Goal: Task Accomplishment & Management: Manage account settings

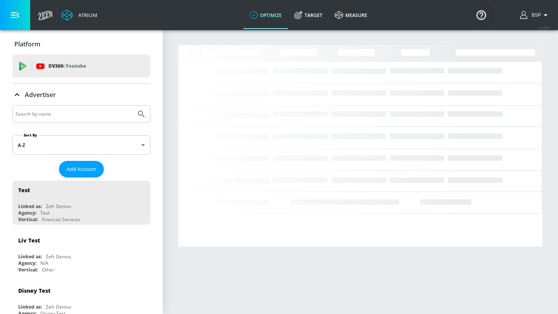
click at [105, 115] on input "Search by name" at bounding box center [73, 114] width 117 height 10
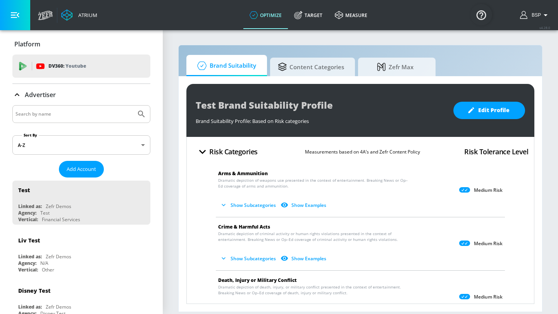
click at [51, 113] on input "Search by name" at bounding box center [73, 114] width 117 height 10
paste input "Humana_US_Measurement"
type input "Humana_US_Measurement"
click at [137, 114] on icon "Submit Search" at bounding box center [141, 114] width 9 height 9
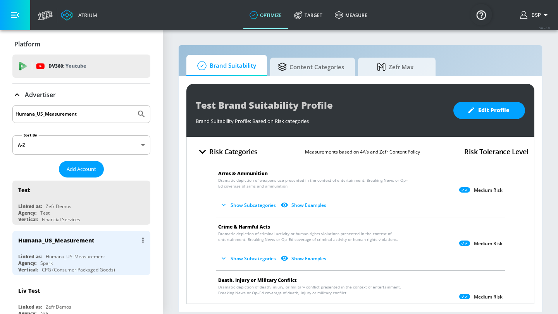
click at [82, 239] on div "Humana_US_Measurement" at bounding box center [56, 240] width 76 height 7
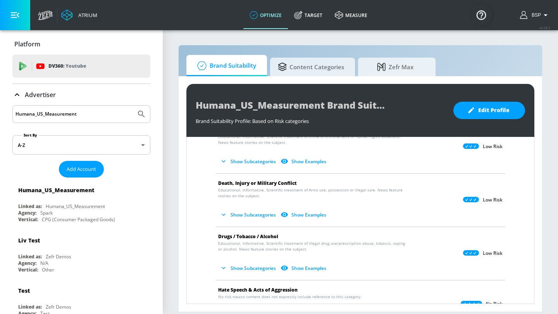
scroll to position [100, 0]
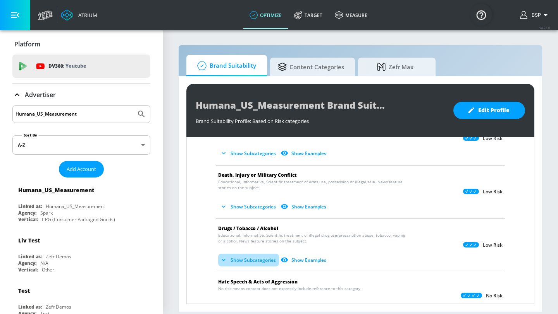
click at [260, 261] on button "Show Subcategories" at bounding box center [248, 260] width 61 height 13
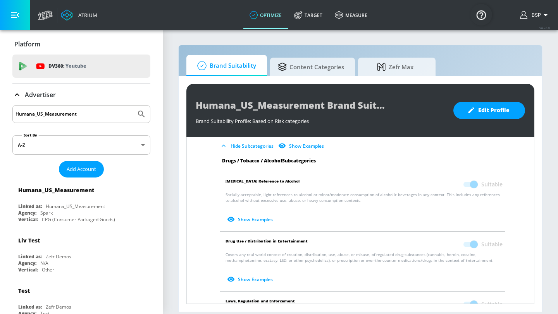
scroll to position [244, 0]
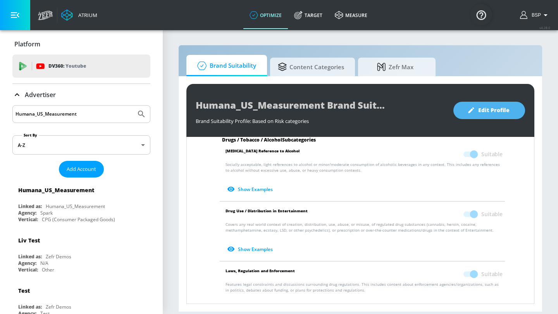
click at [495, 110] on span "Edit Profile" at bounding box center [488, 111] width 41 height 10
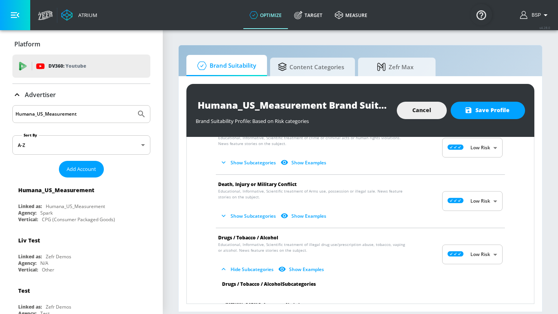
scroll to position [80, 0]
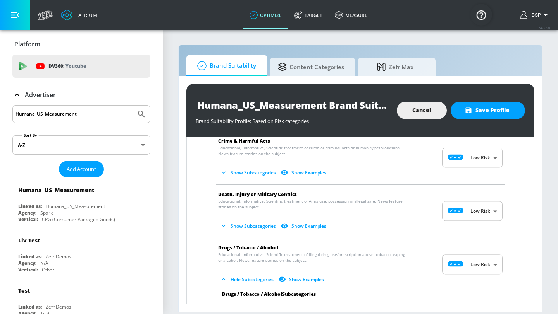
click at [261, 175] on button "Show Subcategories" at bounding box center [248, 172] width 61 height 13
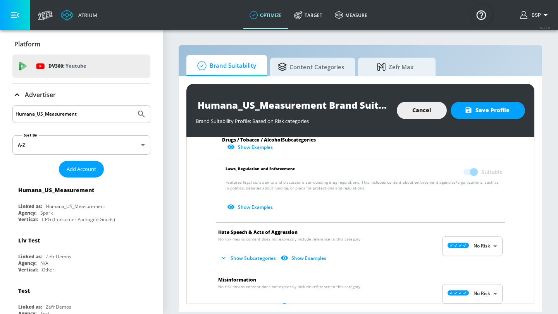
scroll to position [416, 0]
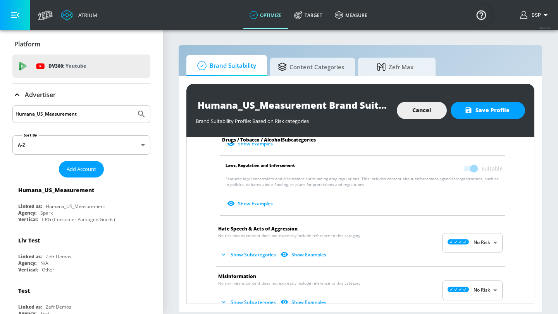
click at [260, 252] on button "Show Subcategories" at bounding box center [248, 255] width 61 height 13
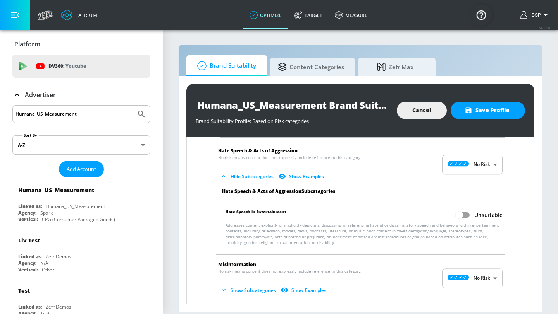
scroll to position [497, 0]
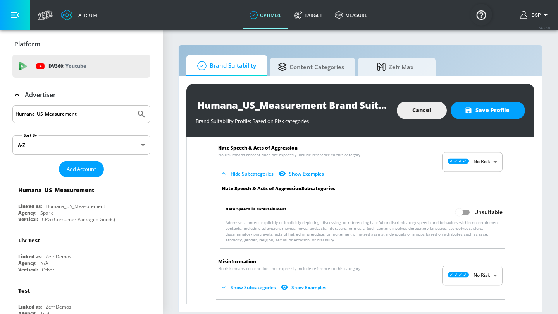
click at [462, 216] on input "Unsuitable" at bounding box center [459, 212] width 44 height 15
checkbox input "true"
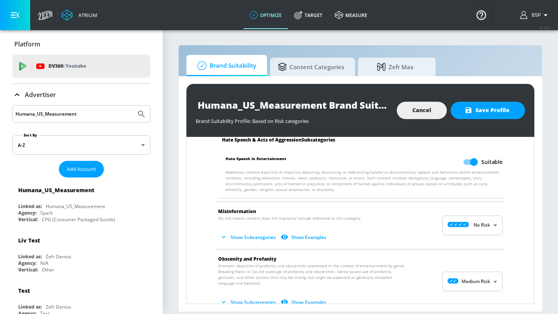
scroll to position [549, 0]
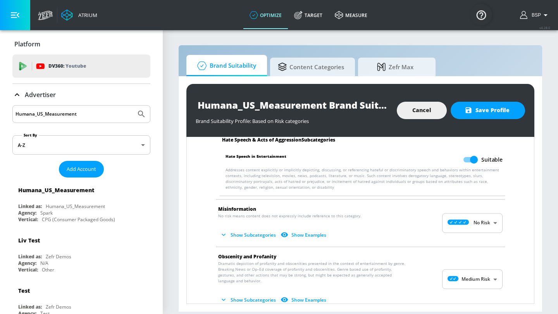
click at [253, 234] on button "Show Subcategories" at bounding box center [248, 235] width 61 height 13
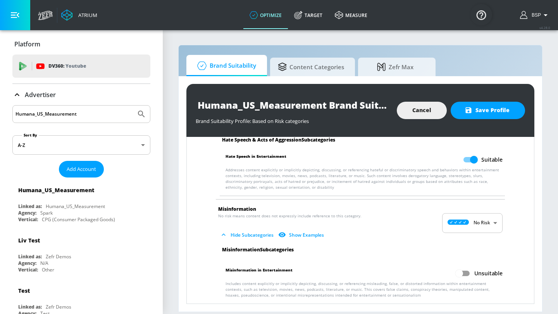
scroll to position [611, 0]
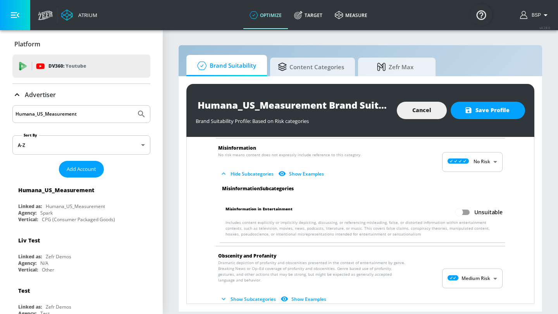
click at [469, 214] on input "Unsuitable" at bounding box center [459, 212] width 44 height 15
checkbox input "true"
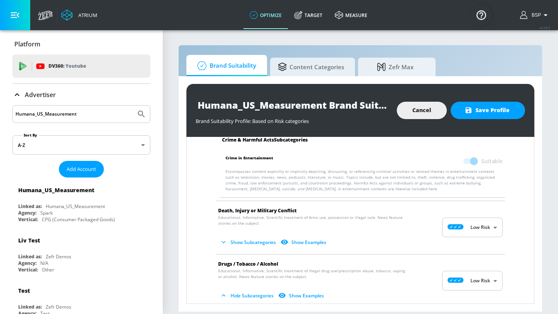
scroll to position [126, 0]
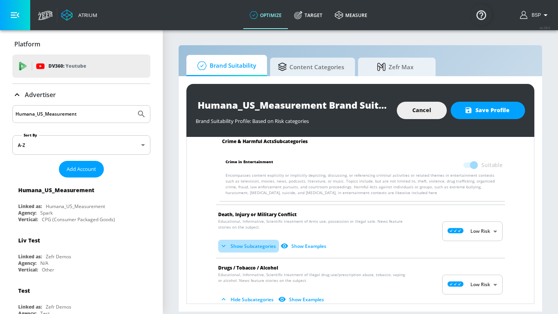
click at [252, 245] on button "Show Subcategories" at bounding box center [248, 246] width 61 height 13
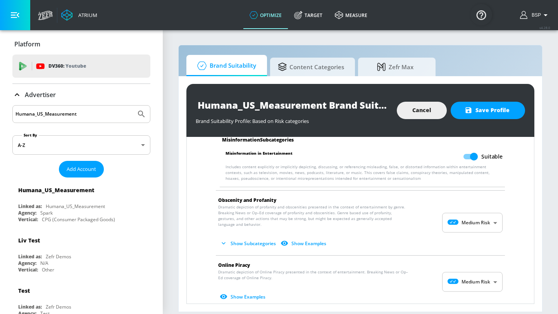
scroll to position [876, 0]
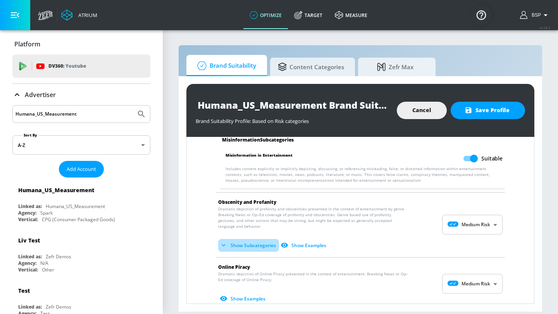
click at [254, 247] on button "Show Subcategories" at bounding box center [248, 245] width 61 height 13
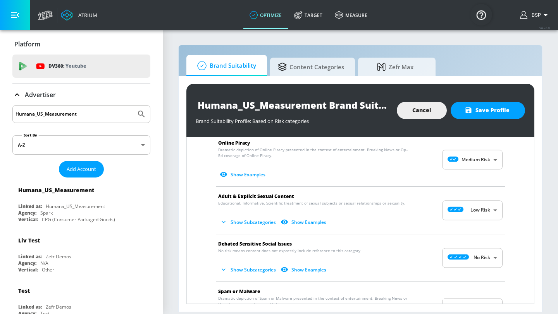
scroll to position [1064, 0]
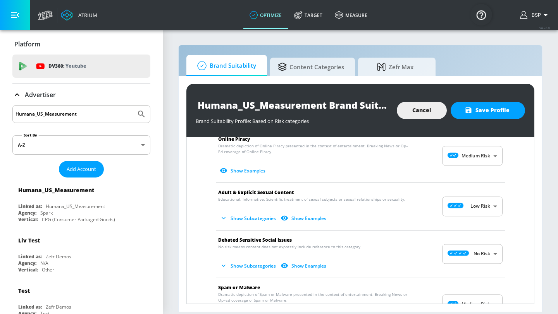
click at [254, 265] on button "Show Subcategories" at bounding box center [248, 266] width 61 height 13
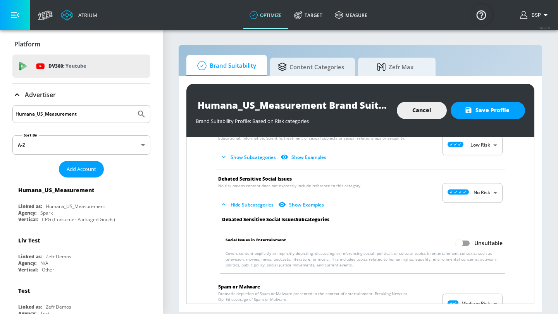
scroll to position [1126, 0]
click at [465, 249] on input "Unsuitable" at bounding box center [459, 243] width 44 height 15
checkbox input "true"
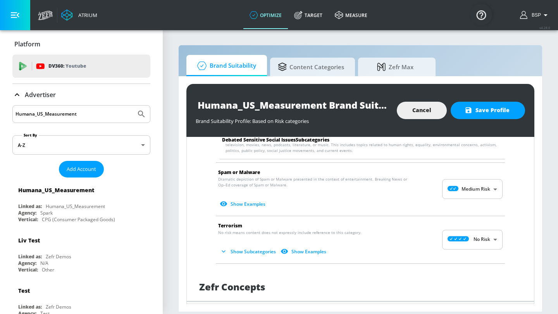
scroll to position [1239, 0]
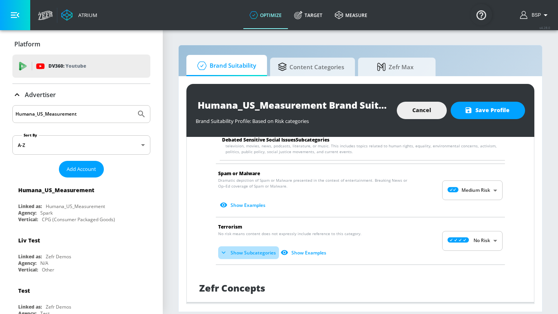
click at [250, 256] on button "Show Subcategories" at bounding box center [248, 253] width 61 height 13
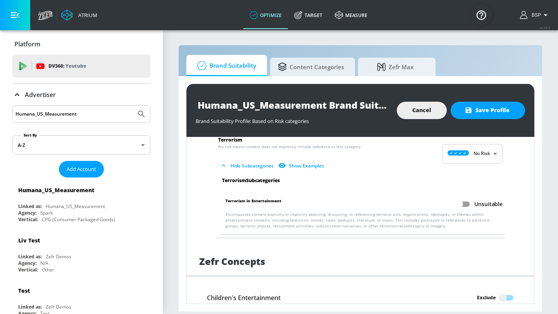
scroll to position [1330, 0]
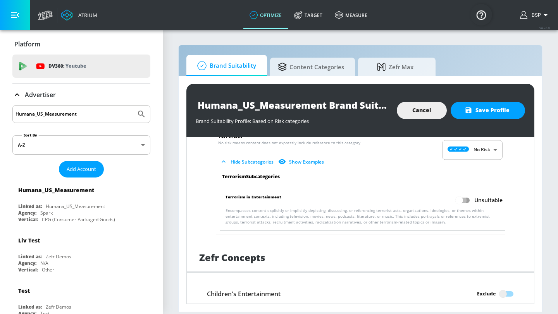
click at [466, 203] on input "Unsuitable" at bounding box center [459, 200] width 44 height 15
checkbox input "true"
click at [481, 113] on span "Save Profile" at bounding box center [487, 111] width 43 height 10
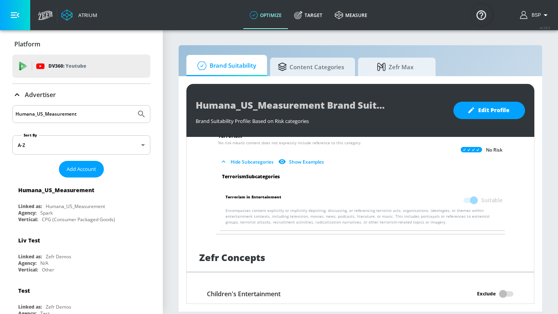
click at [78, 106] on div "Humana_US_Measurement" at bounding box center [81, 114] width 138 height 18
click at [77, 108] on div "Humana_US_Measurement" at bounding box center [81, 114] width 138 height 18
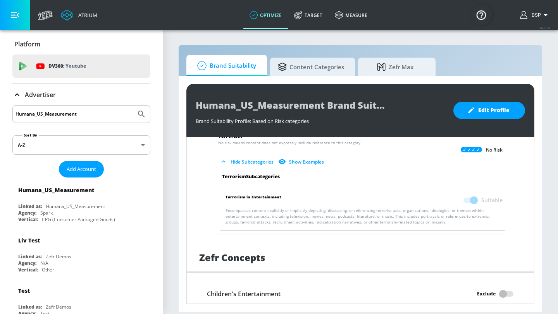
click at [67, 112] on input "Humana_US_Measurement" at bounding box center [73, 114] width 117 height 10
paste input "Publicis_Abbott_NA_US_Meta"
type input "Publicis_Abbott_NA_US_Meta"
click at [144, 109] on button "Submit Search" at bounding box center [141, 114] width 17 height 17
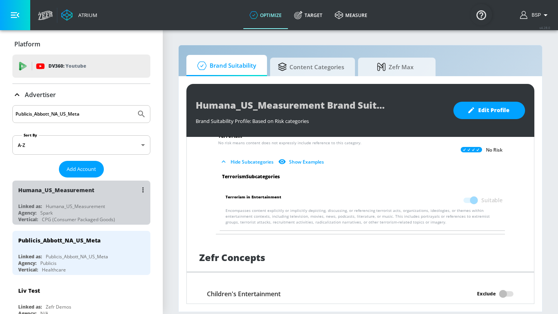
click at [104, 191] on div "Humana_US_Measurement" at bounding box center [83, 190] width 130 height 19
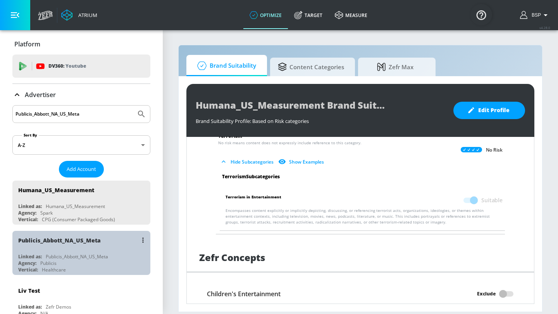
click at [86, 247] on div "Publicis_Abbott_NA_US_Meta" at bounding box center [83, 240] width 130 height 19
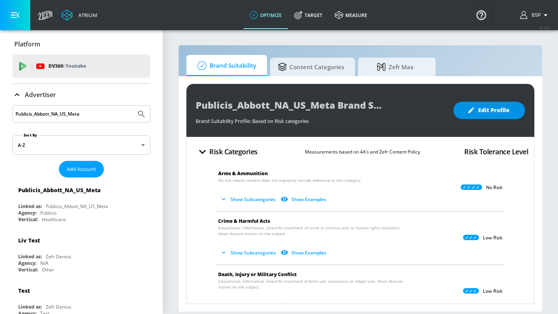
click at [490, 106] on span "Edit Profile" at bounding box center [488, 111] width 41 height 10
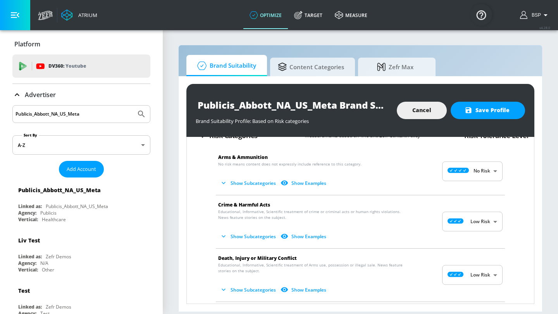
scroll to position [17, 0]
click at [250, 183] on button "Show Subcategories" at bounding box center [248, 183] width 61 height 13
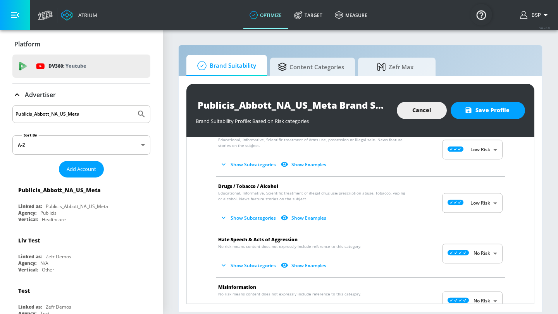
scroll to position [223, 0]
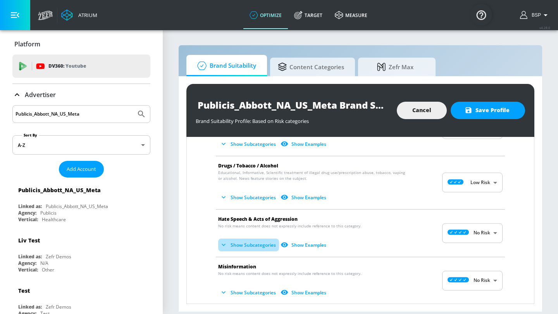
click at [243, 245] on button "Show Subcategories" at bounding box center [248, 245] width 61 height 13
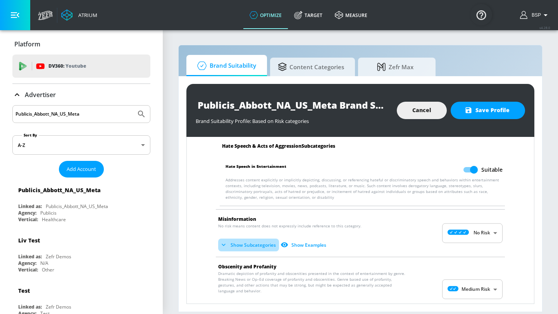
click at [243, 245] on button "Show Subcategories" at bounding box center [248, 245] width 61 height 13
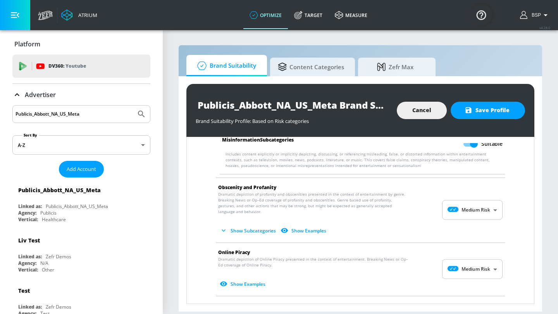
scroll to position [479, 0]
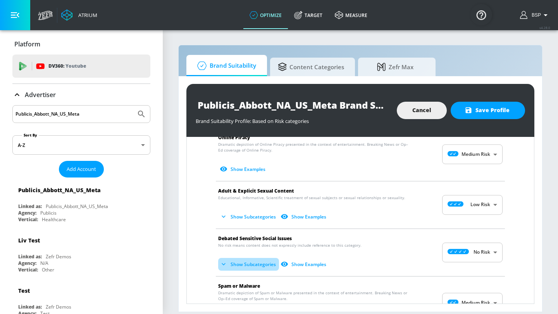
click at [242, 266] on button "Show Subcategories" at bounding box center [248, 264] width 61 height 13
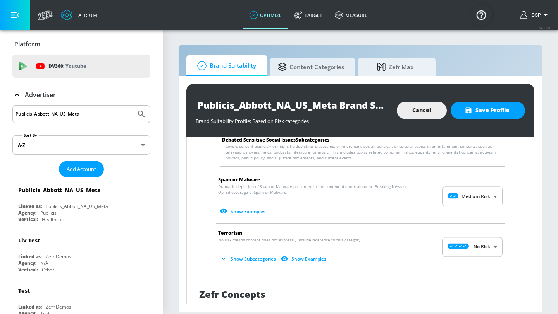
scroll to position [777, 0]
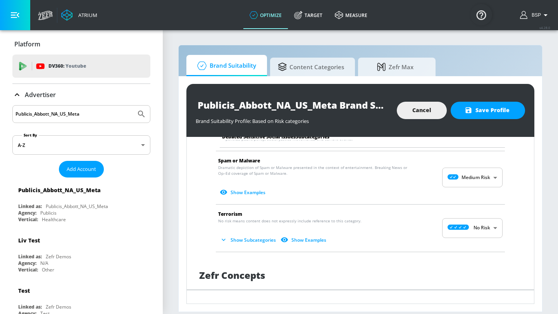
click at [243, 242] on button "Show Subcategories" at bounding box center [248, 240] width 61 height 13
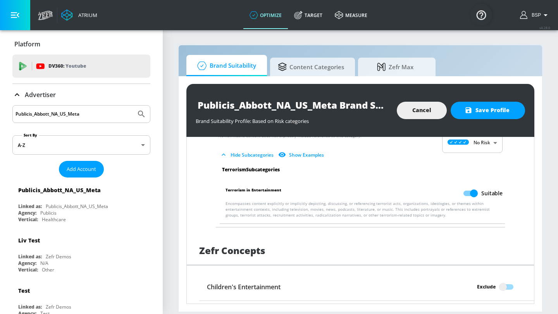
scroll to position [996, 0]
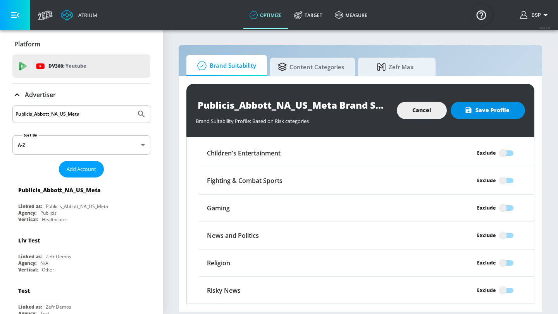
click at [503, 112] on span "Save Profile" at bounding box center [487, 111] width 43 height 10
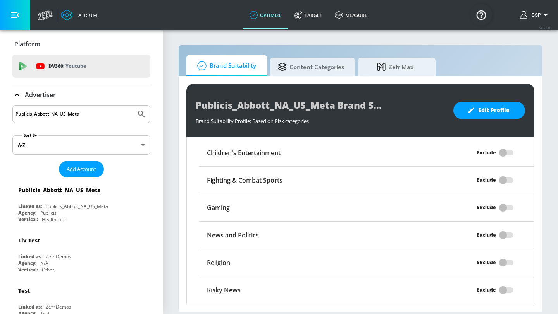
scroll to position [95, 0]
